Goal: Navigation & Orientation: Find specific page/section

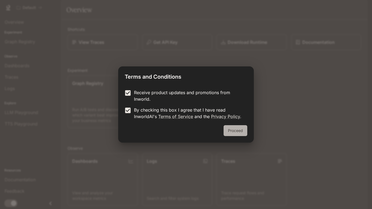
click at [225, 131] on button "Proceed" at bounding box center [235, 130] width 24 height 11
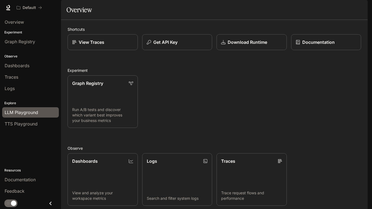
click at [40, 115] on div "LLM Playground" at bounding box center [31, 112] width 52 height 7
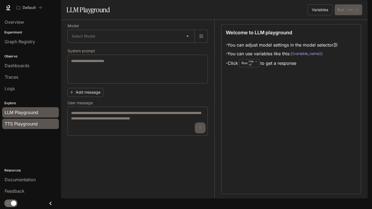
click at [45, 121] on div "TTS Playground" at bounding box center [31, 123] width 52 height 7
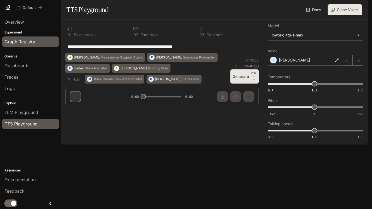
click at [26, 43] on span "Graph Registry" at bounding box center [20, 41] width 30 height 7
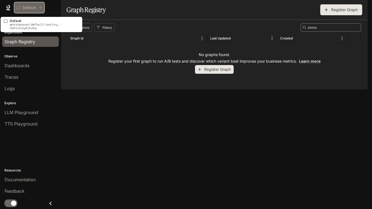
click at [31, 9] on p "Default" at bounding box center [29, 7] width 13 height 5
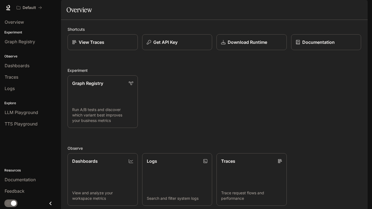
scroll to position [100, 0]
drag, startPoint x: 162, startPoint y: 125, endPoint x: 143, endPoint y: 126, distance: 19.7
click at [143, 126] on div "Shortcuts View Traces Get API Key Download Runtime Documentation Experiment Gra…" at bounding box center [213, 154] width 293 height 257
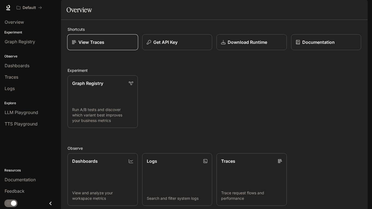
click at [110, 45] on div "View Traces" at bounding box center [102, 42] width 61 height 7
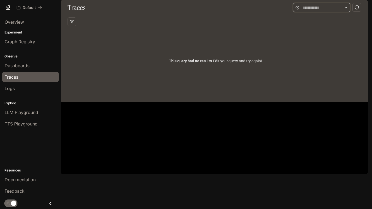
click at [302, 11] on input "text" at bounding box center [321, 8] width 38 height 6
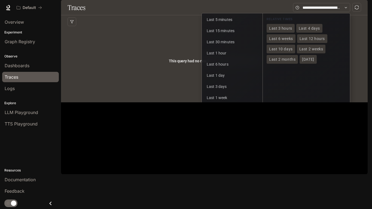
click at [128, 93] on div "This query had no results. Edit your query and try again!" at bounding box center [214, 60] width 295 height 65
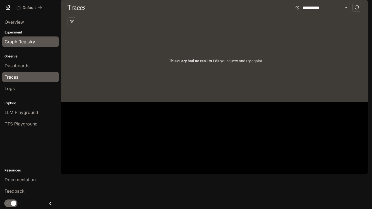
click at [29, 42] on span "Graph Registry" at bounding box center [20, 41] width 30 height 7
